Goal: Information Seeking & Learning: Learn about a topic

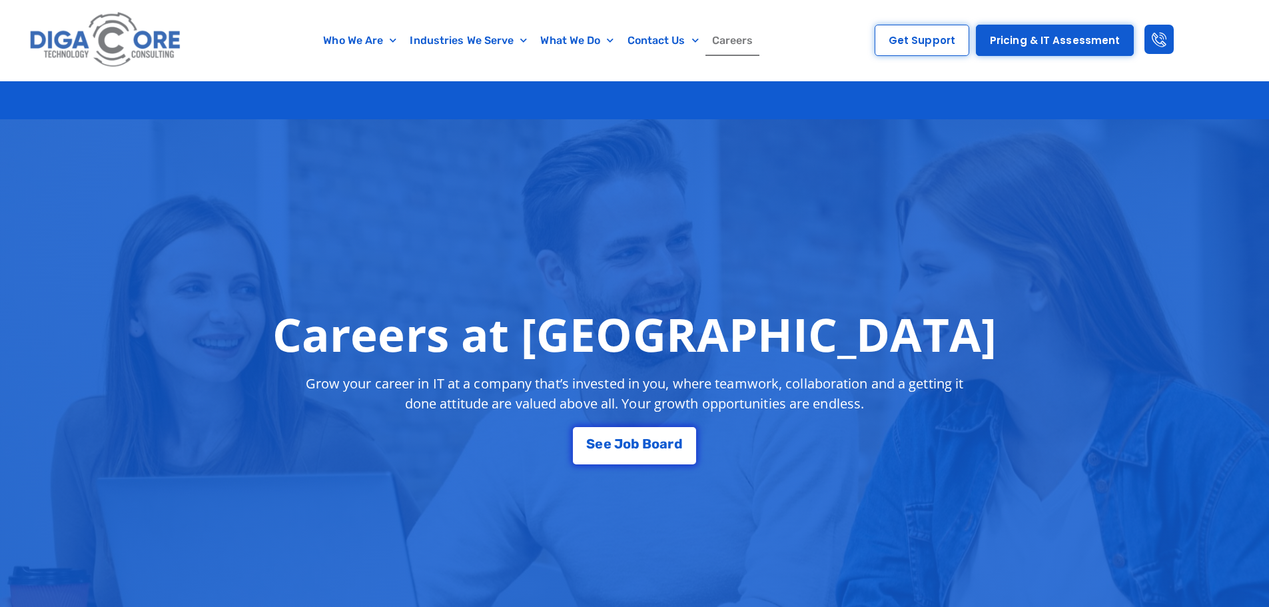
scroll to position [2345, 0]
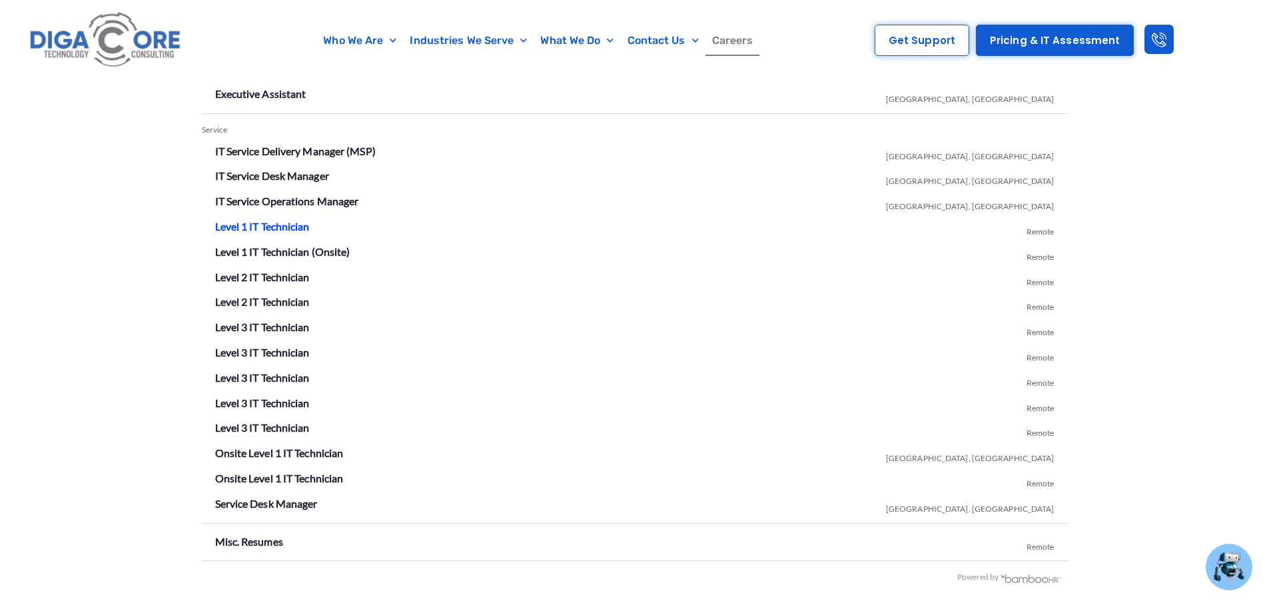
click at [276, 225] on link "Level 1 IT Technician" at bounding box center [262, 226] width 95 height 13
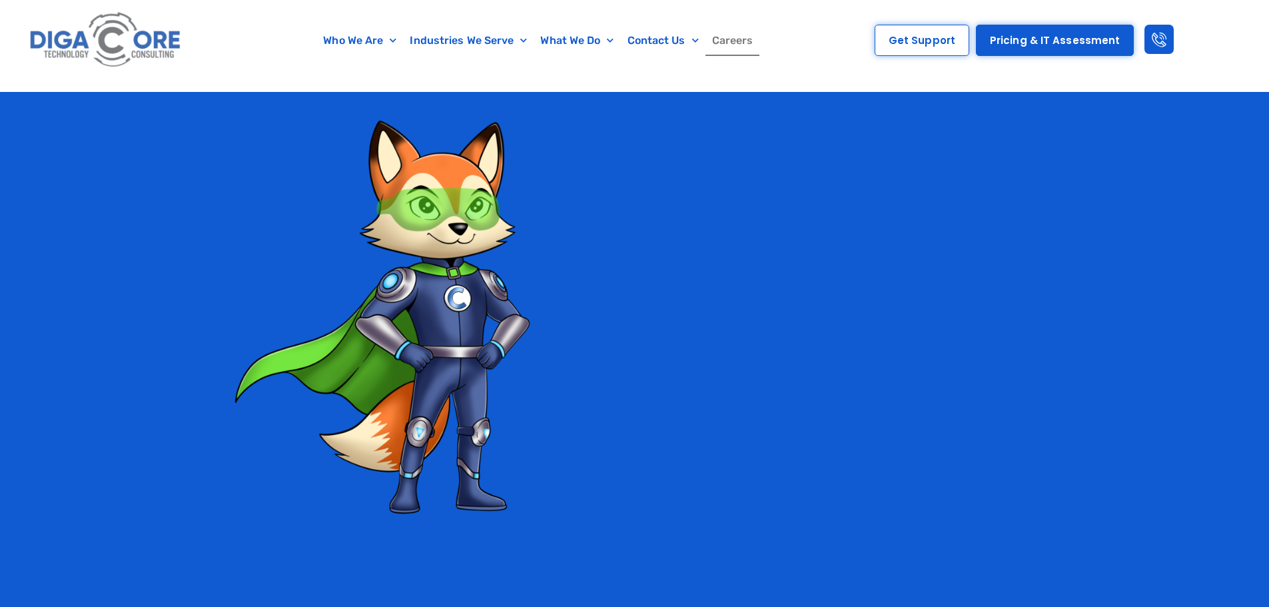
scroll to position [2345, 0]
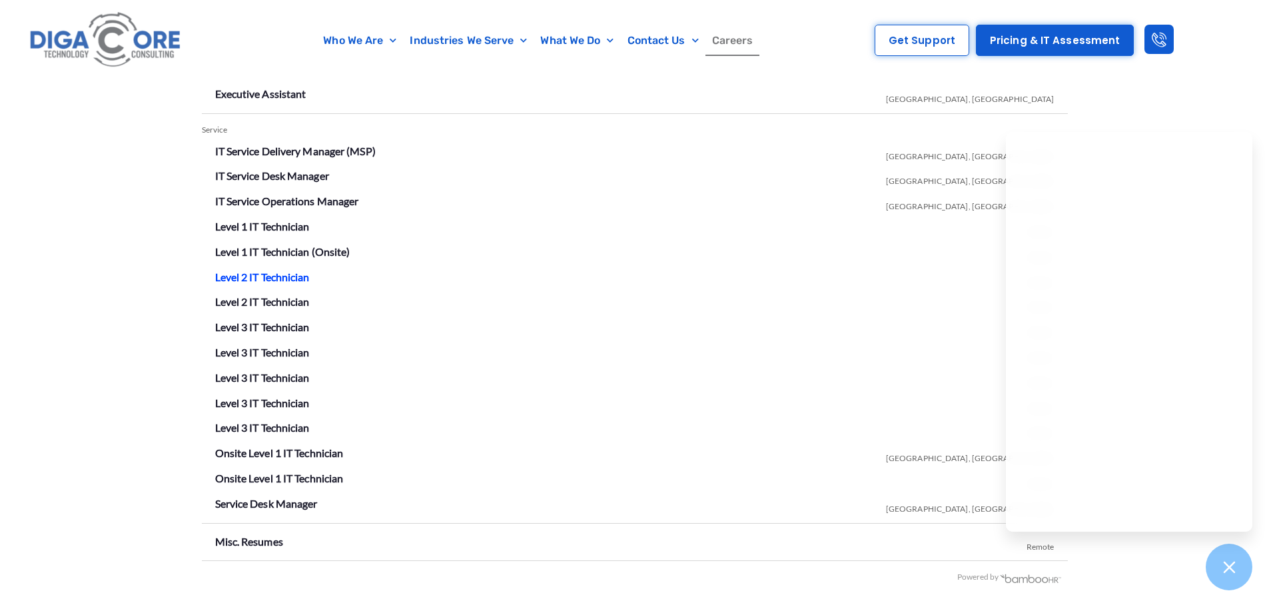
click at [284, 275] on link "Level 2 IT Technician" at bounding box center [262, 276] width 95 height 13
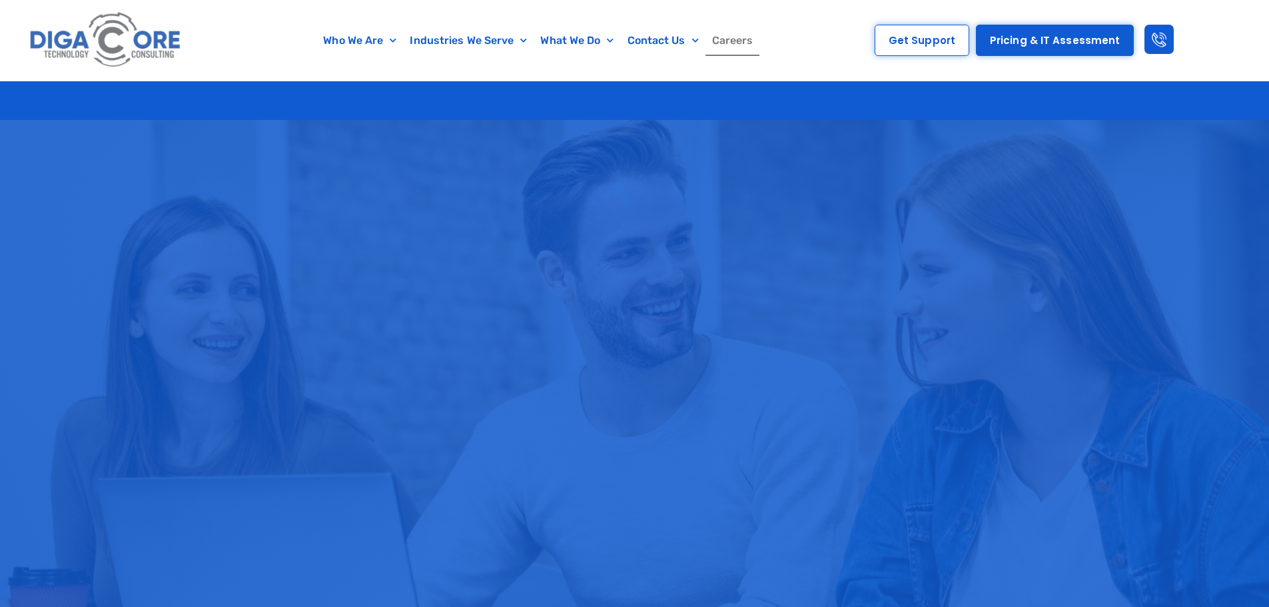
scroll to position [2345, 0]
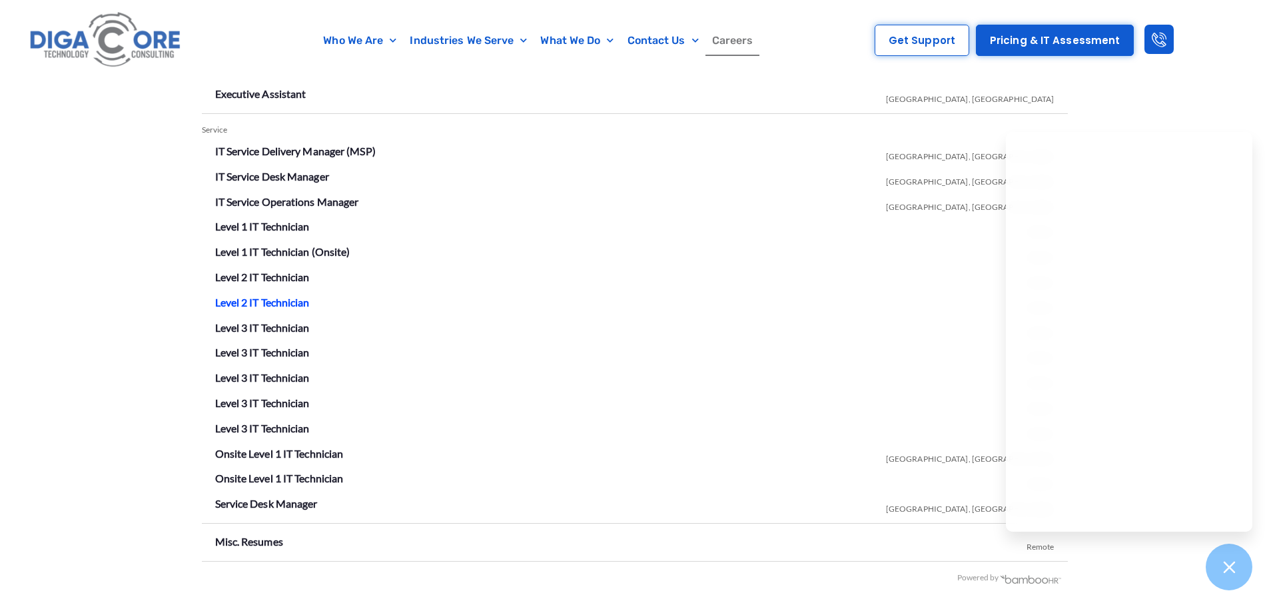
click at [304, 302] on link "Level 2 IT Technician" at bounding box center [262, 302] width 95 height 13
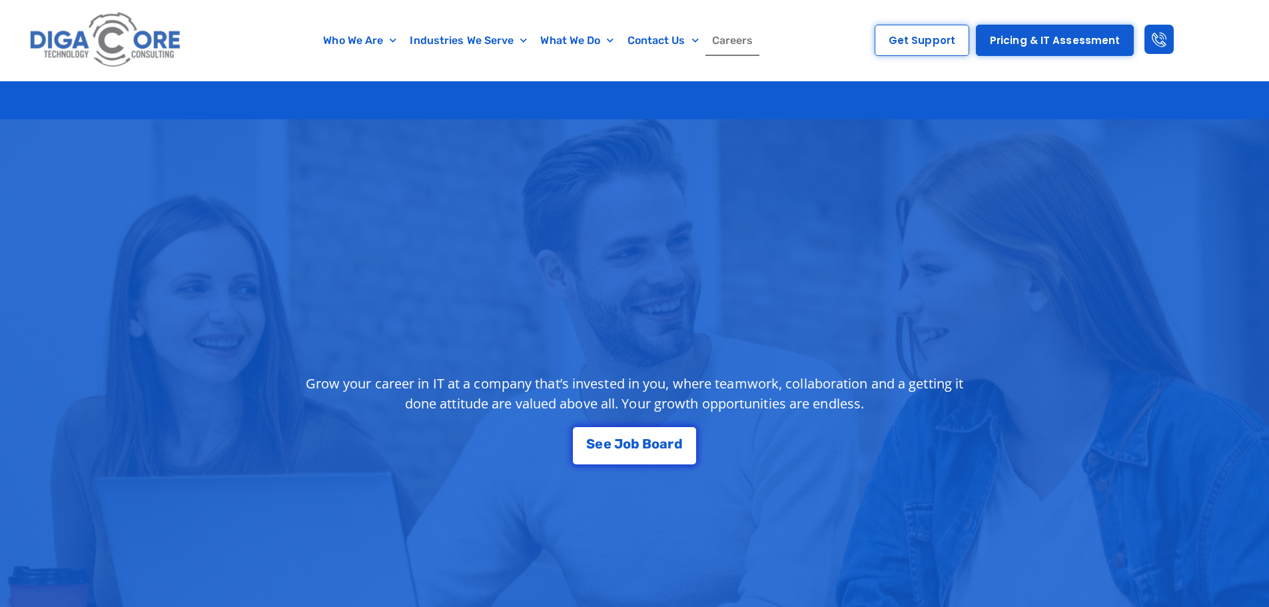
scroll to position [2345, 0]
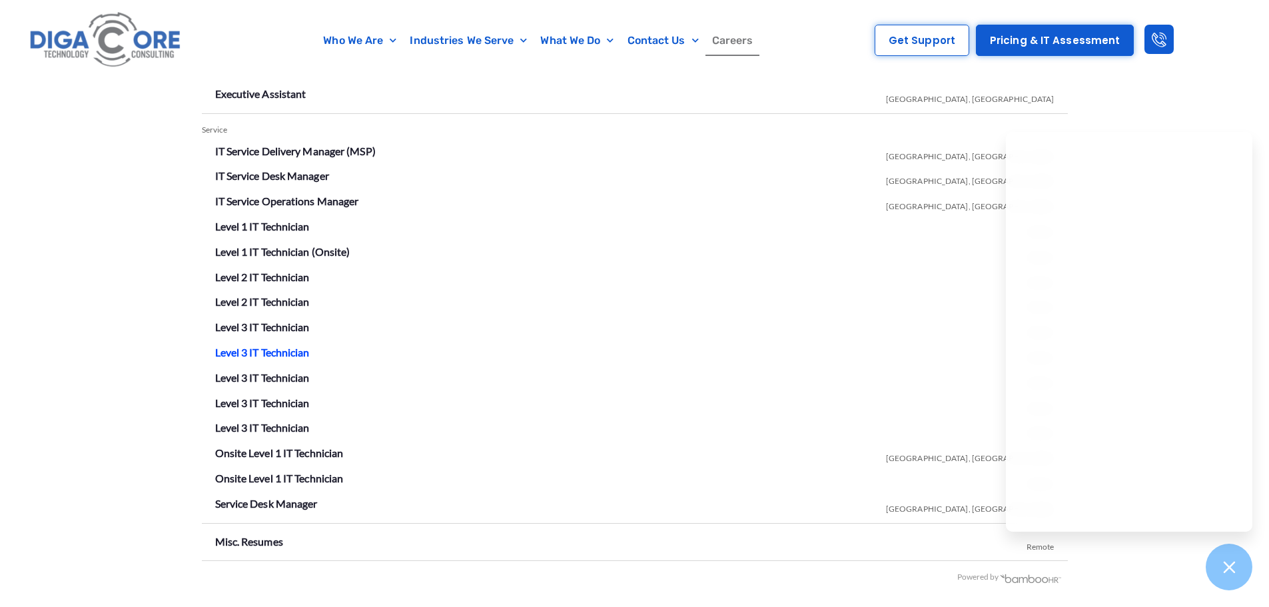
click at [273, 350] on link "Level 3 IT Technician" at bounding box center [262, 352] width 95 height 13
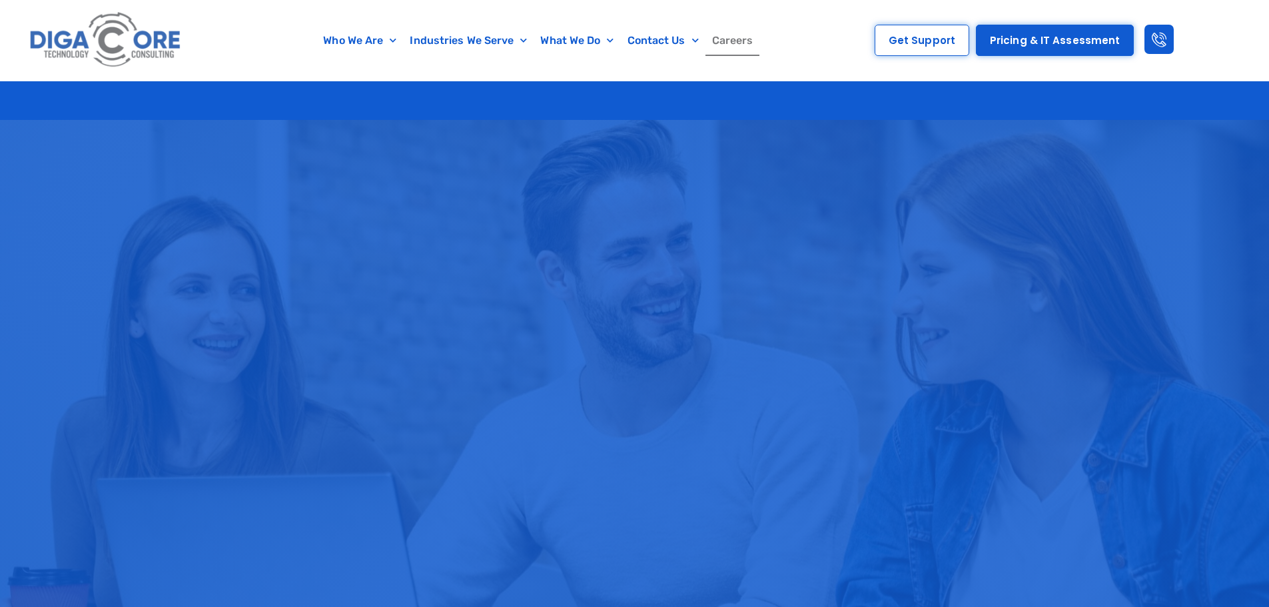
scroll to position [2345, 0]
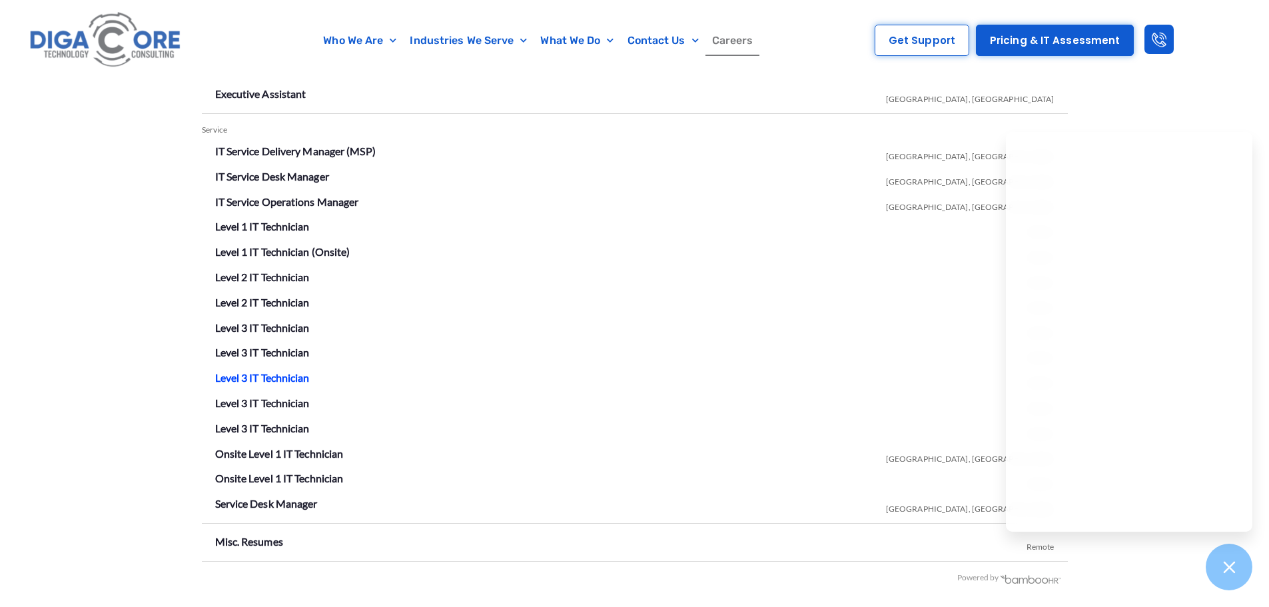
click at [286, 376] on link "Level 3 IT Technician" at bounding box center [262, 377] width 95 height 13
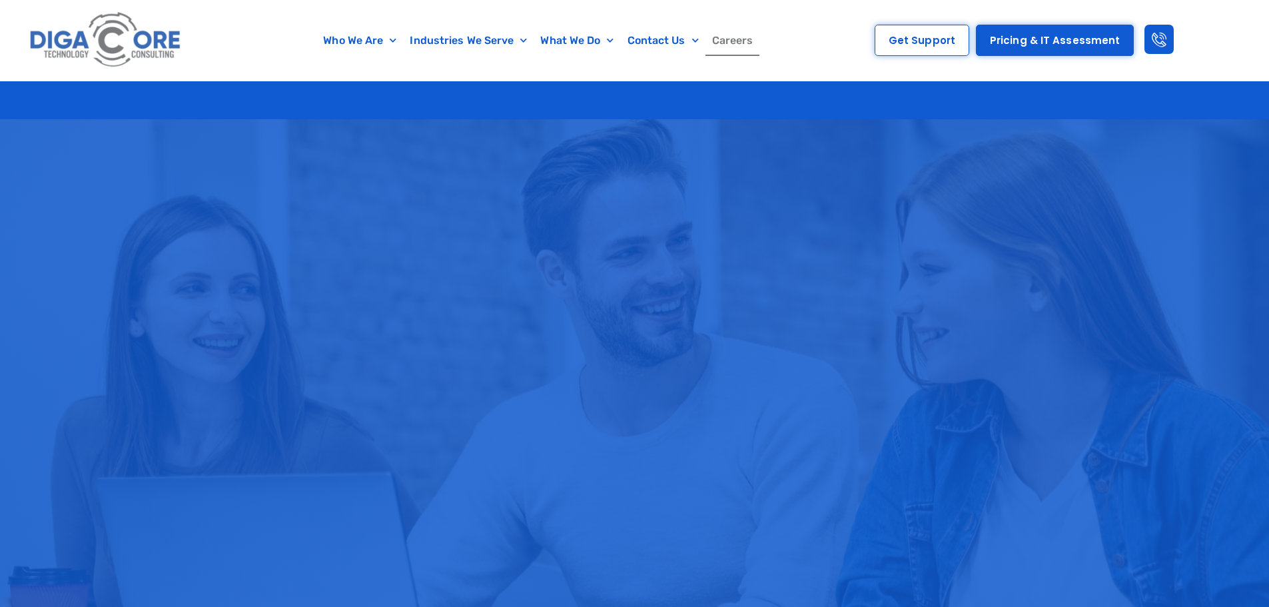
scroll to position [2345, 0]
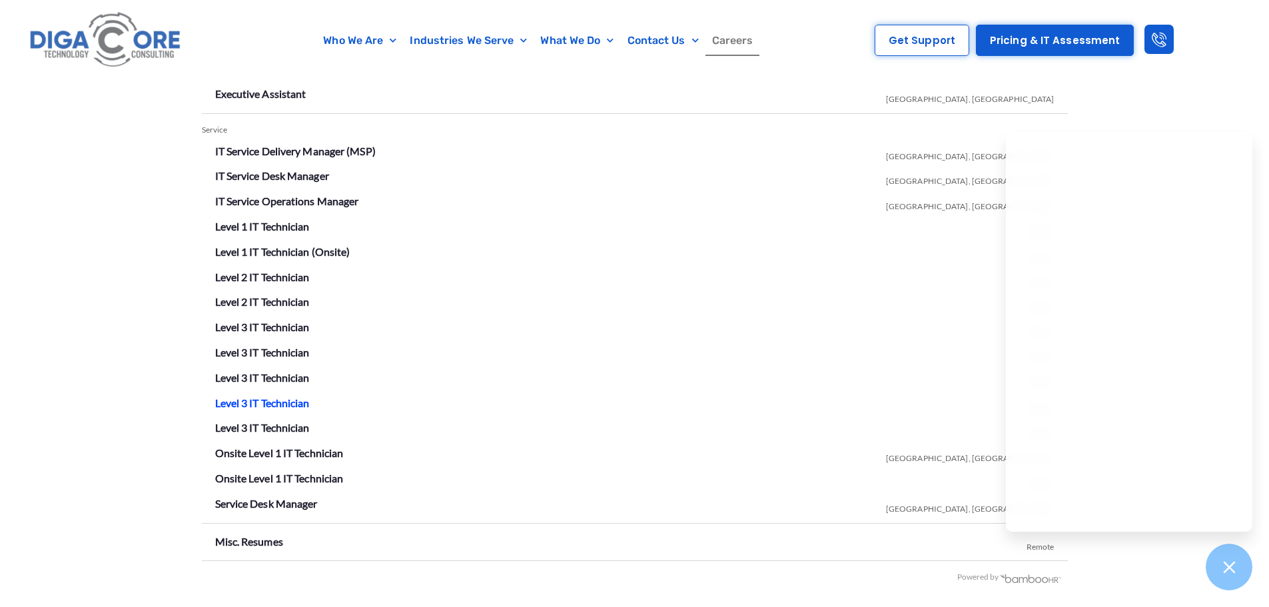
click at [288, 398] on link "Level 3 IT Technician" at bounding box center [262, 402] width 95 height 13
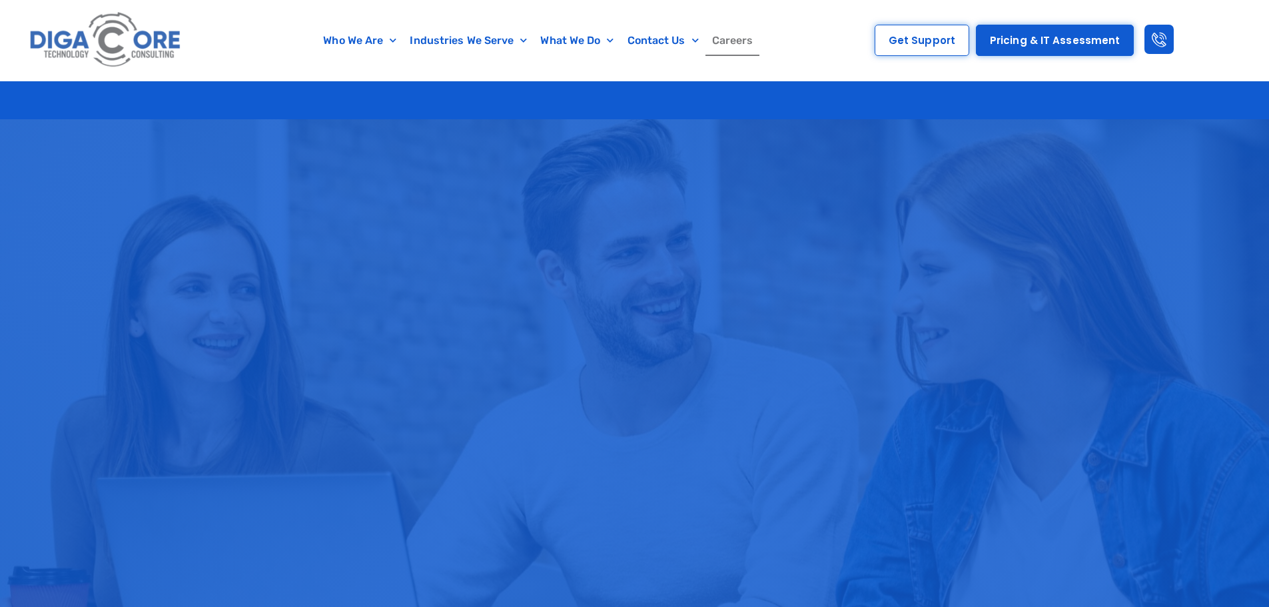
scroll to position [2345, 0]
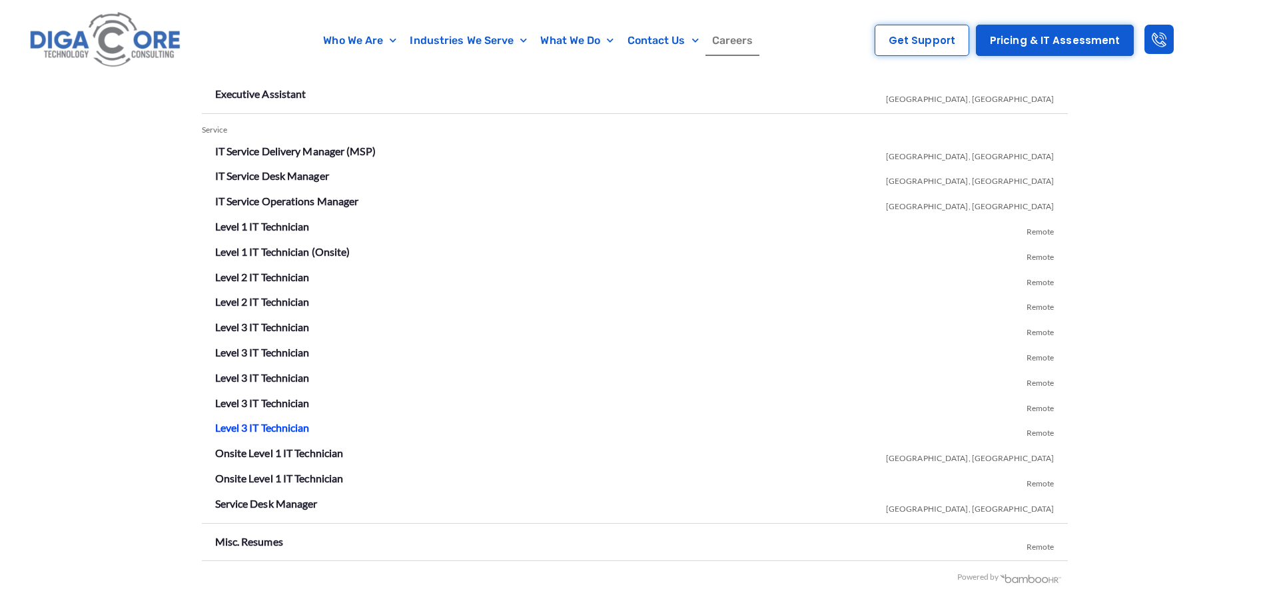
click at [281, 424] on link "Level 3 IT Technician" at bounding box center [262, 427] width 95 height 13
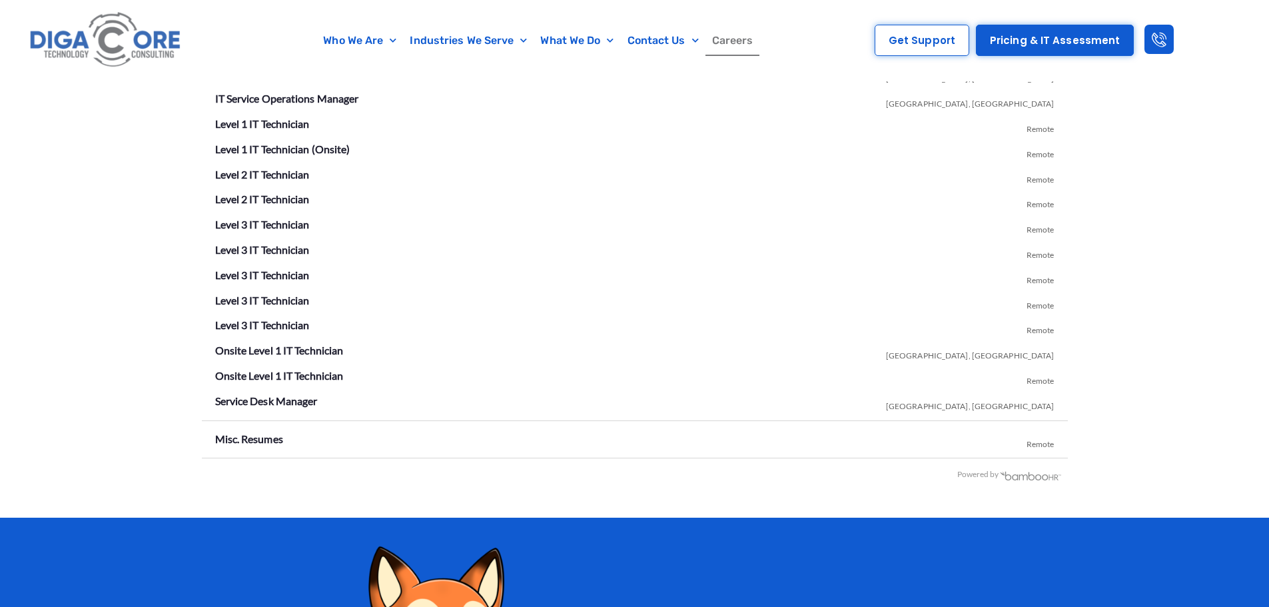
scroll to position [2478, 0]
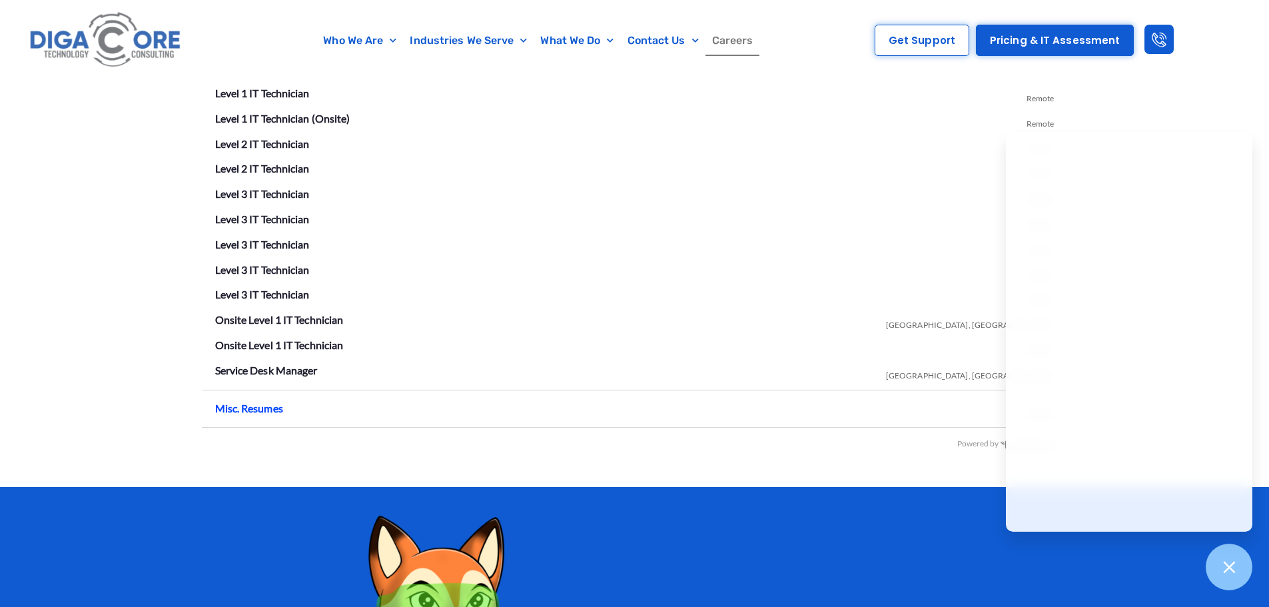
click at [250, 408] on link "Misc. Resumes" at bounding box center [249, 408] width 68 height 13
